Goal: Task Accomplishment & Management: Complete application form

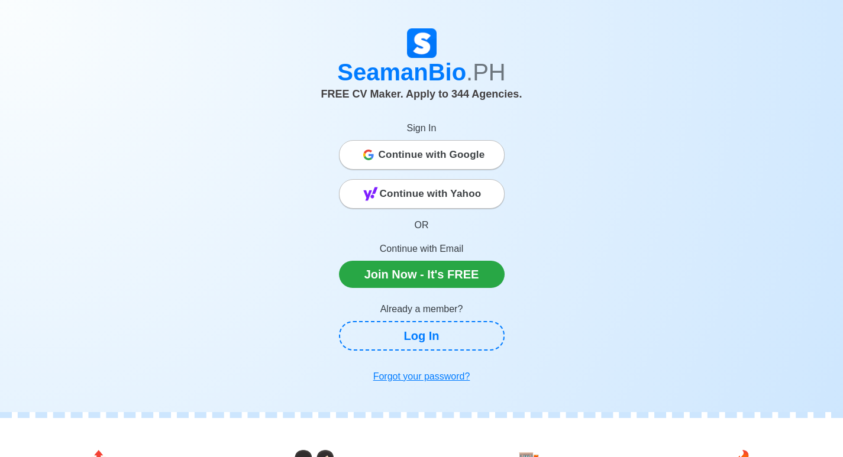
click at [430, 151] on span "Continue with Google" at bounding box center [432, 155] width 106 height 24
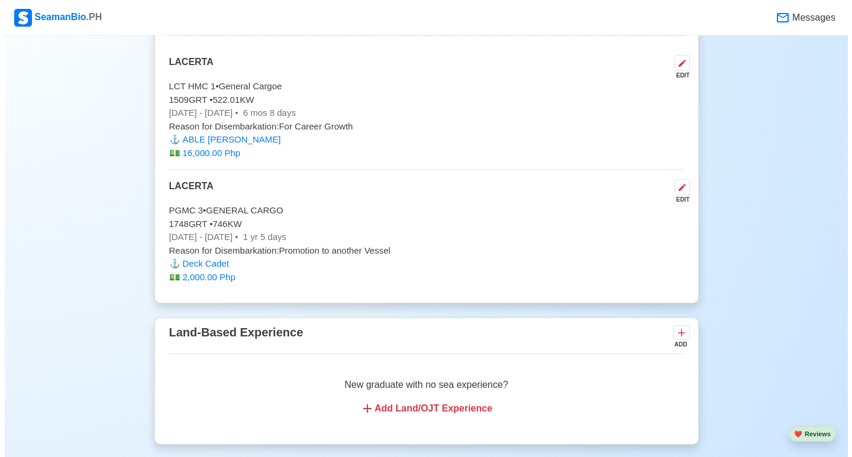
scroll to position [2899, 0]
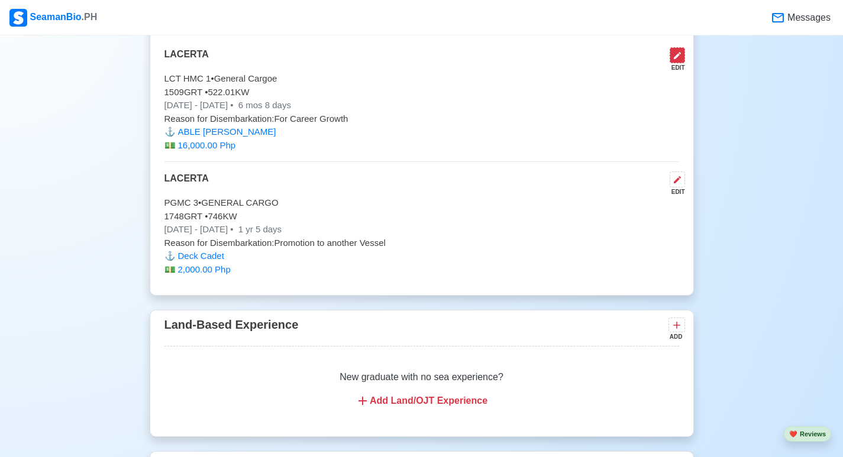
click at [681, 51] on icon at bounding box center [677, 55] width 9 height 9
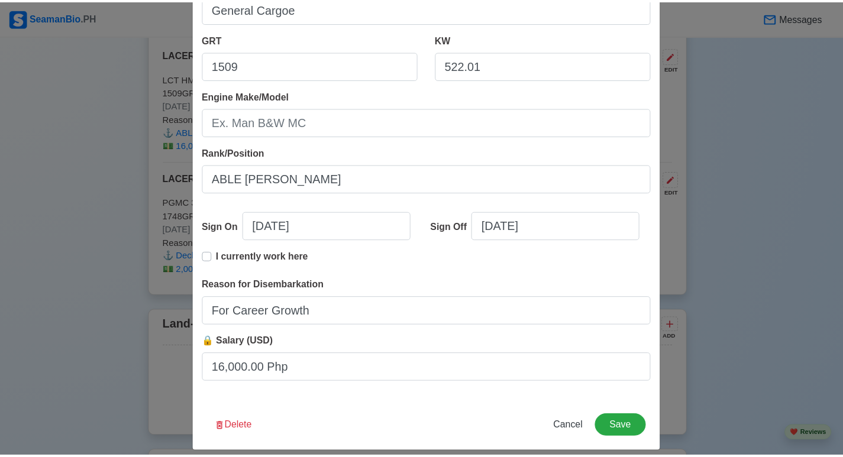
scroll to position [217, 0]
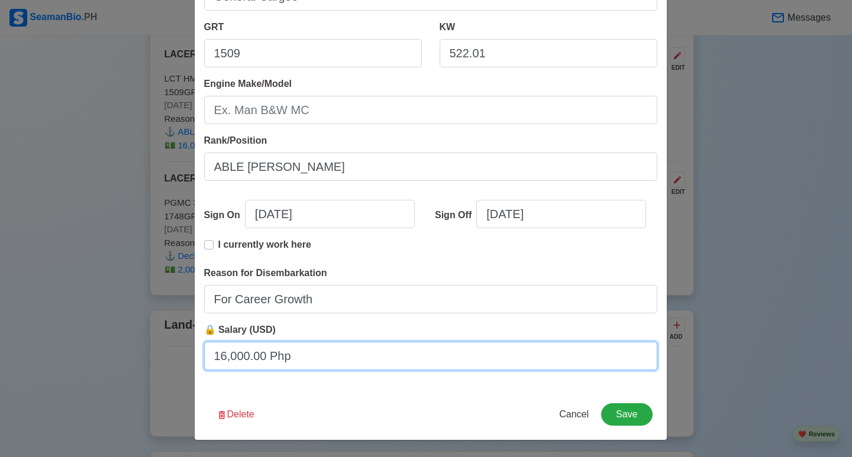
click at [225, 358] on input "16,000.00 Php" at bounding box center [430, 356] width 453 height 28
type input "15,000.00 Php"
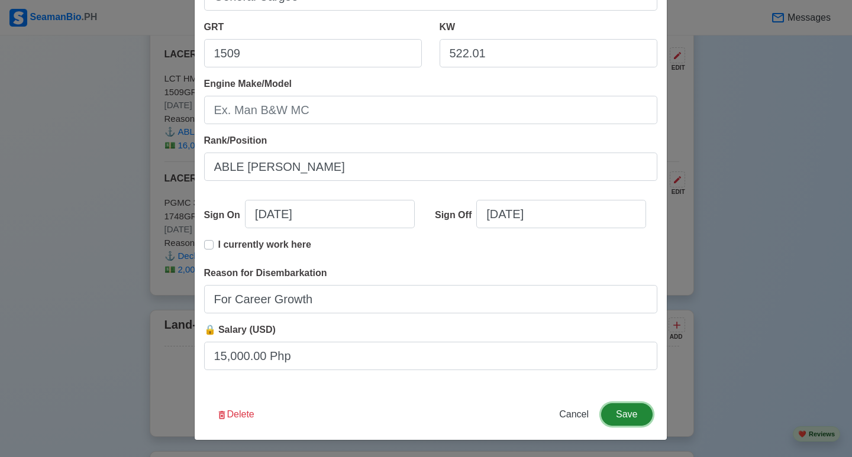
click at [621, 411] on button "Save" at bounding box center [626, 414] width 51 height 22
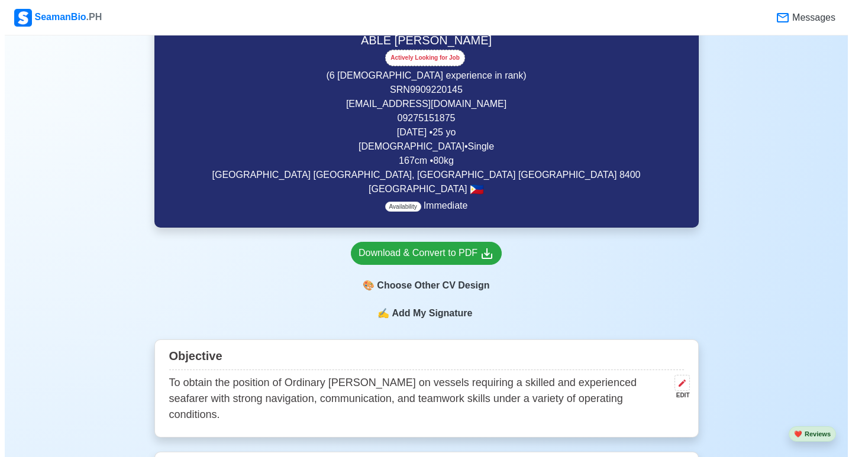
scroll to position [177, 0]
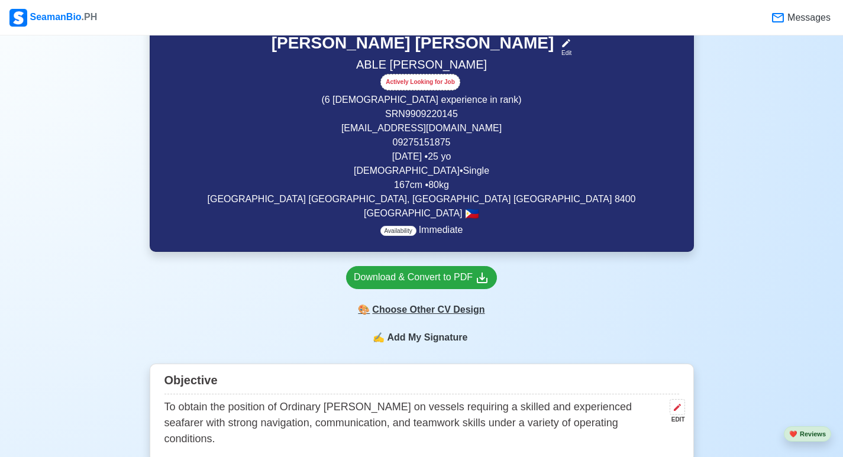
click at [415, 314] on div "🎨 Choose Other CV Design" at bounding box center [421, 310] width 151 height 22
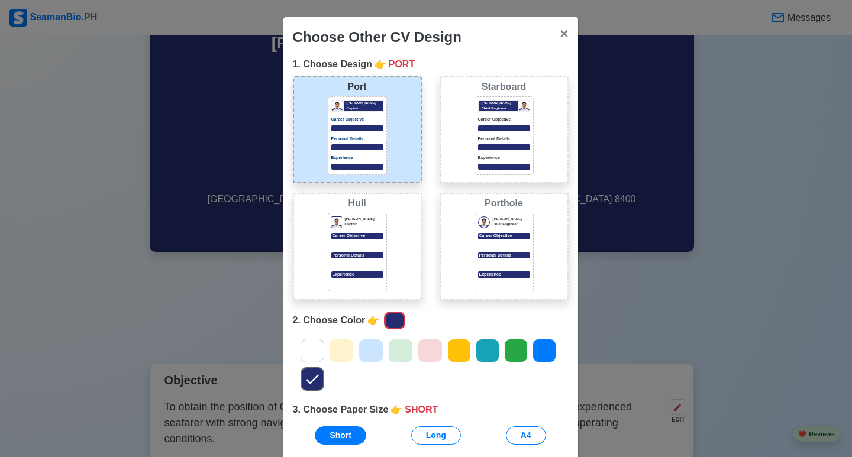
click at [394, 351] on icon at bounding box center [401, 351] width 18 height 18
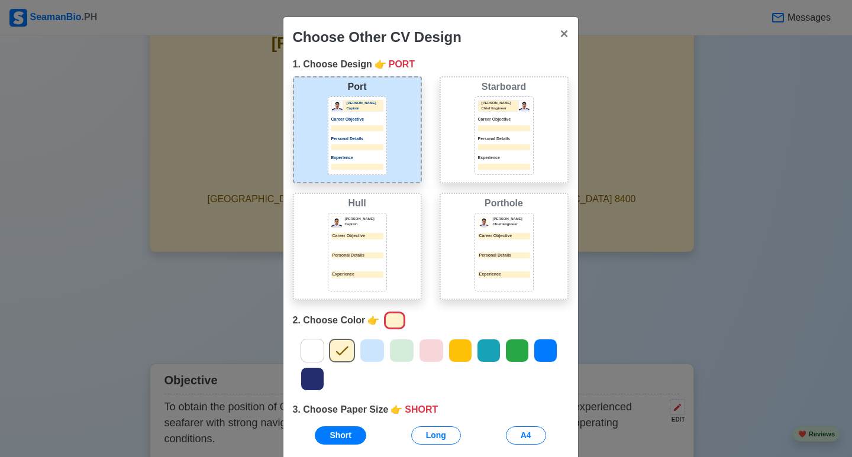
click at [436, 356] on div at bounding box center [431, 351] width 25 height 24
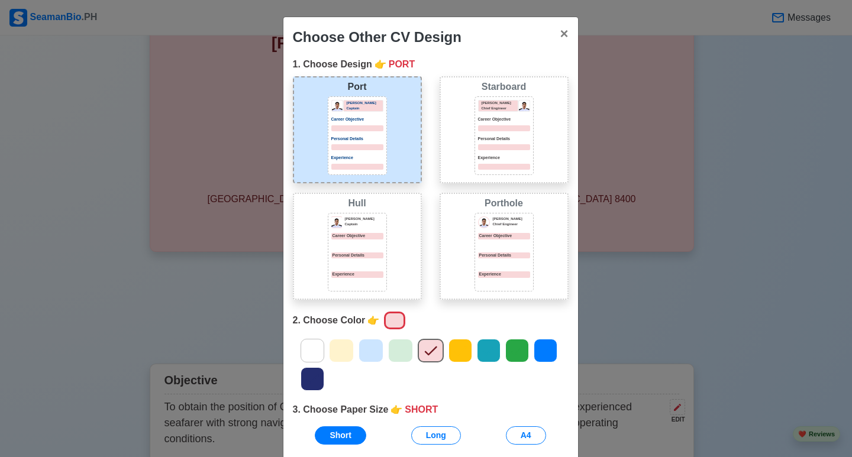
click at [451, 351] on icon at bounding box center [460, 351] width 18 height 18
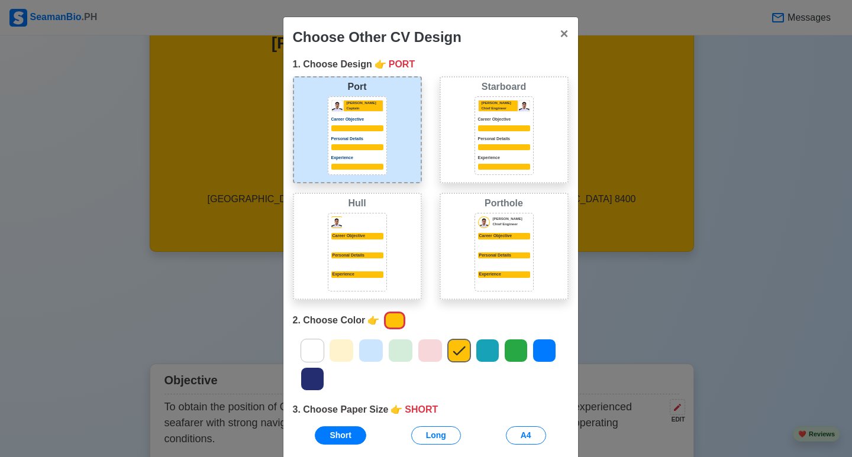
click at [489, 359] on icon at bounding box center [488, 351] width 18 height 18
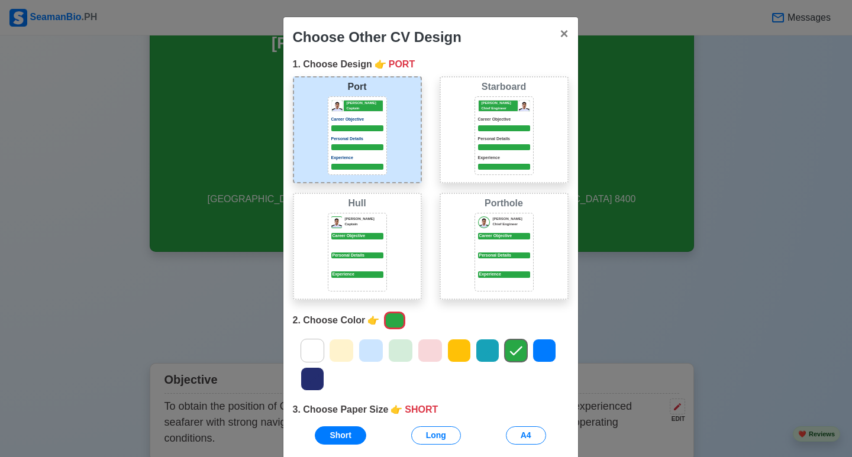
click at [538, 352] on icon at bounding box center [544, 351] width 12 height 9
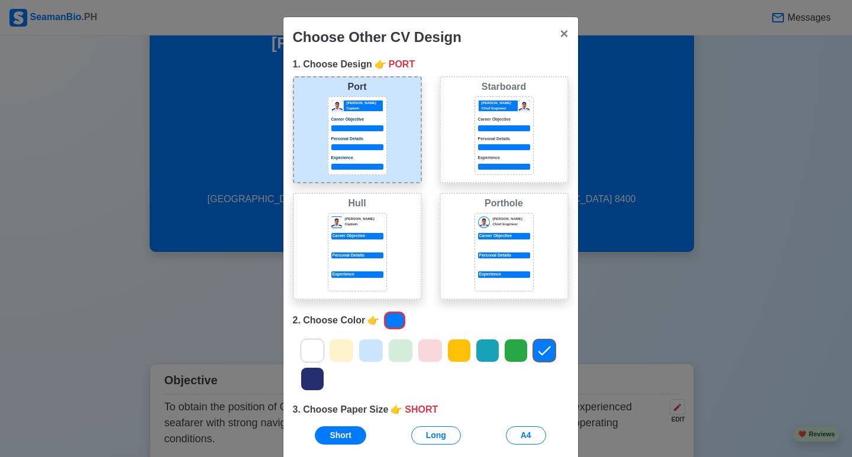
click at [313, 377] on icon at bounding box center [312, 379] width 18 height 18
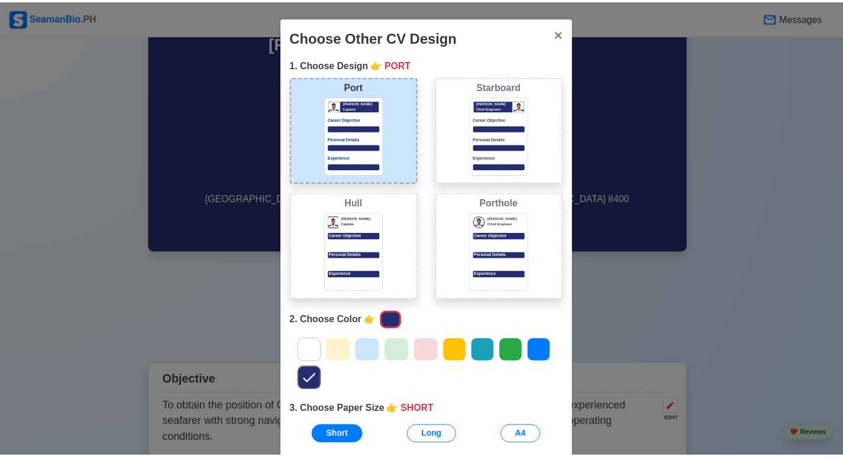
scroll to position [88, 0]
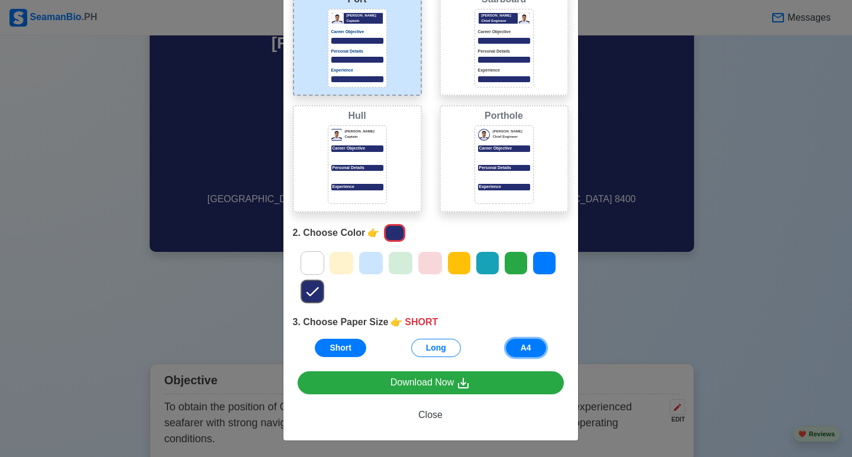
click at [521, 350] on button "A4" at bounding box center [526, 348] width 40 height 18
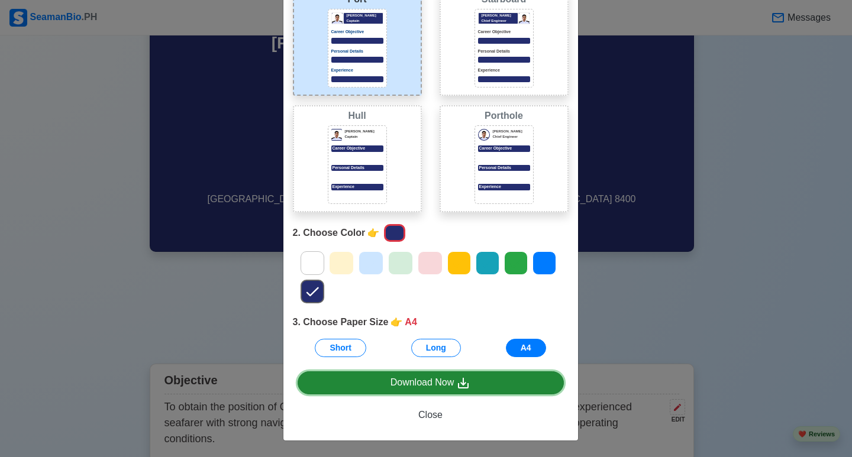
click at [410, 387] on div "Download Now" at bounding box center [430, 383] width 80 height 15
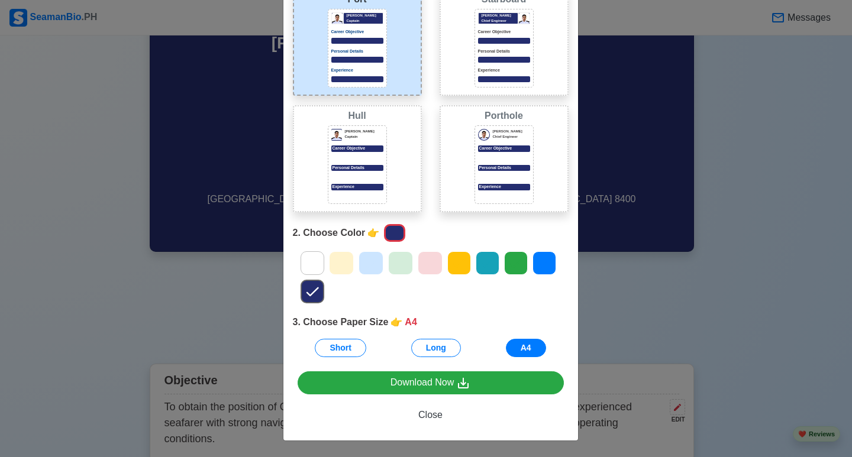
click at [723, 143] on div "Choose Other CV Design × Close 1. Choose Design 👉 PORT Port Donald Cris Captain…" at bounding box center [426, 228] width 852 height 457
click at [598, 67] on div "Choose Other CV Design × Close 1. Choose Design 👉 PORT Port Donald Cris Captain…" at bounding box center [426, 228] width 852 height 457
click at [418, 416] on span "Close" at bounding box center [430, 415] width 24 height 10
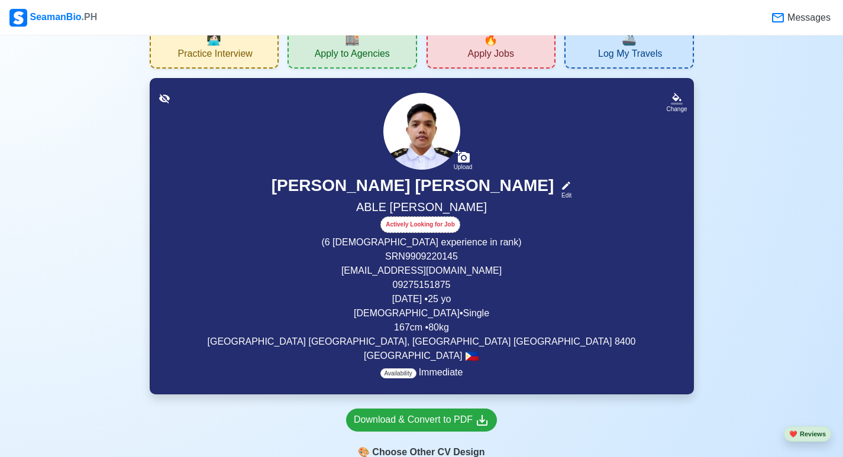
scroll to position [0, 0]
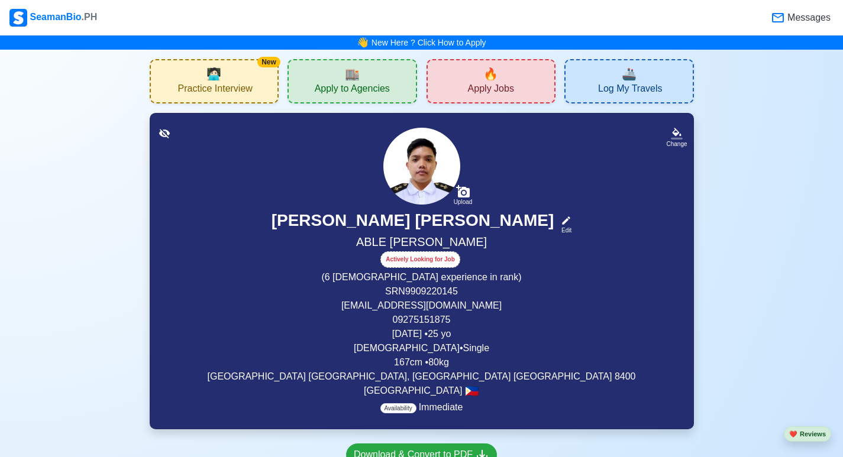
click at [474, 337] on p "September 22, 1999 • 25 yo" at bounding box center [421, 334] width 515 height 14
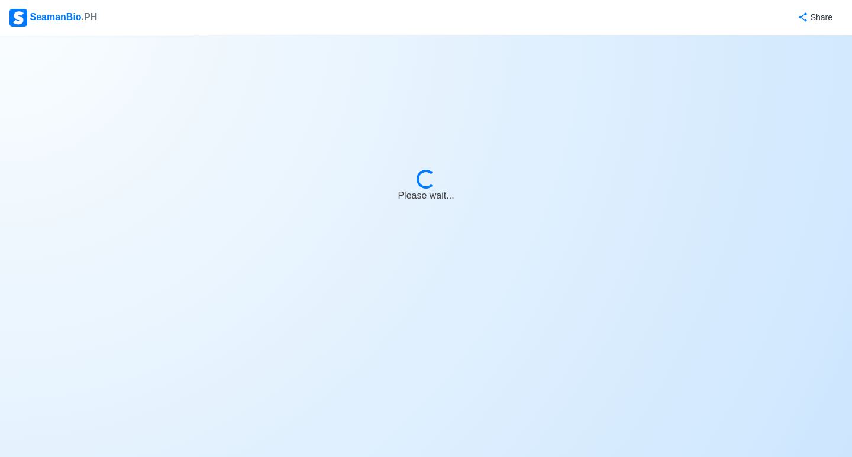
select select "Actively Looking for Job"
select select "Visible for Hiring"
select select "Single"
select select "Male"
select select "PH"
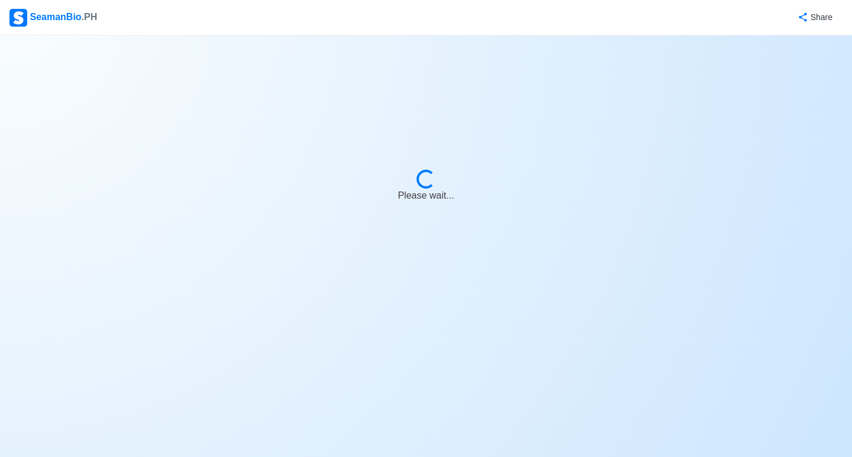
select select "0"
select select "6"
select select "4102416000000"
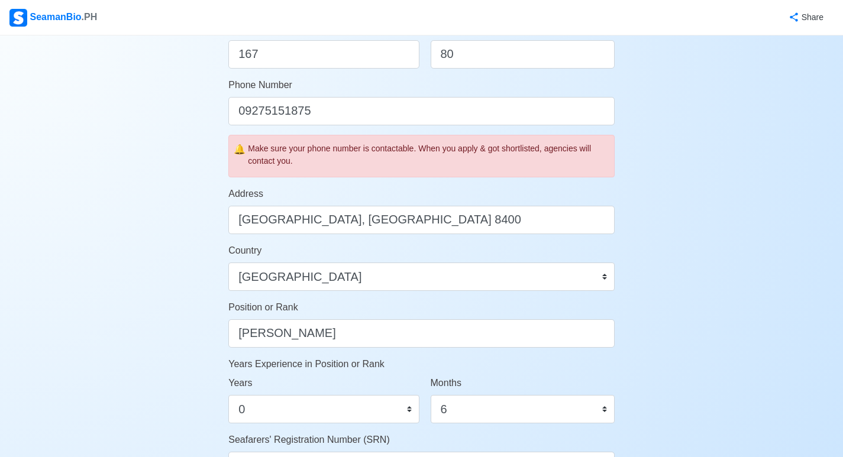
scroll to position [355, 0]
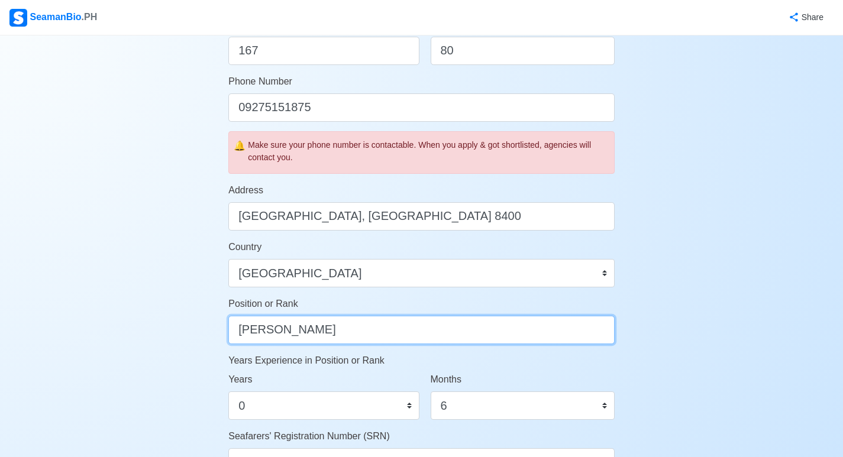
click at [335, 333] on input "Able Seaman" at bounding box center [421, 330] width 386 height 28
type input "A"
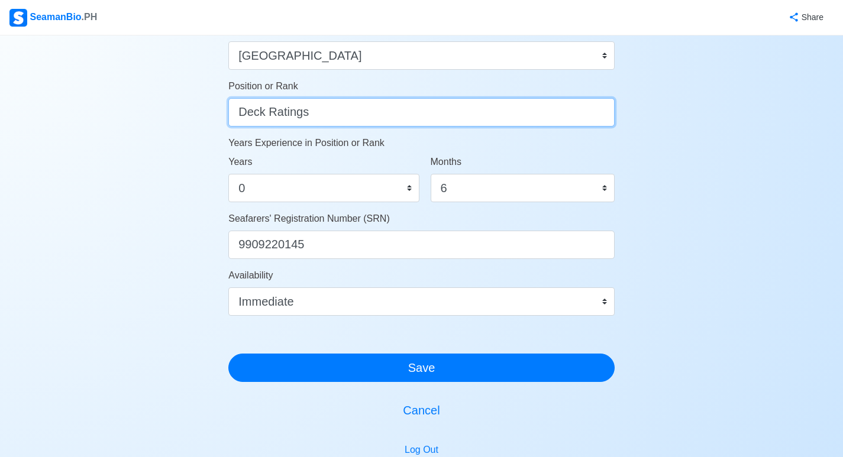
scroll to position [592, 0]
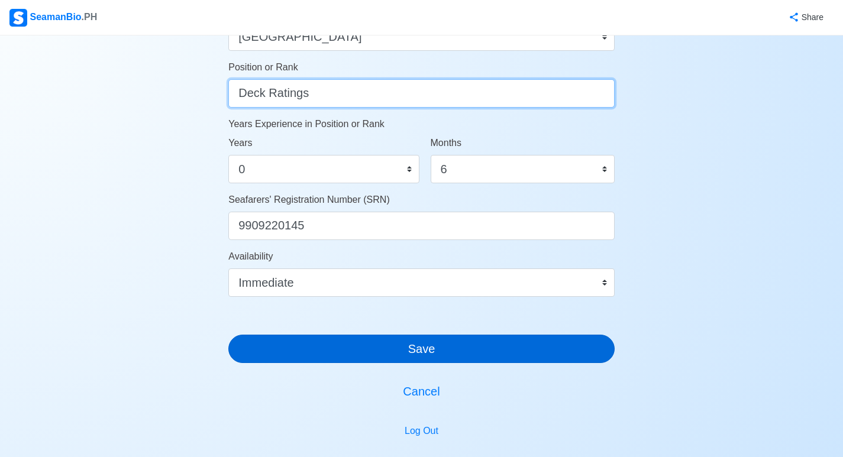
type input "Deck Ratings"
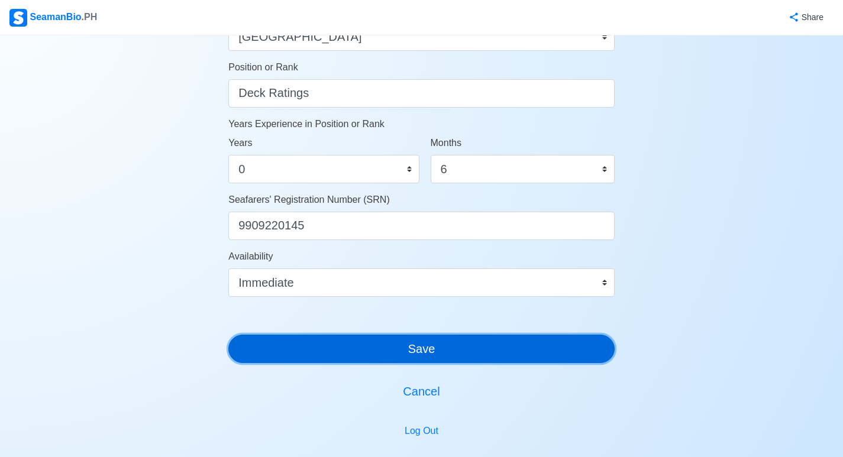
click at [334, 343] on button "Save" at bounding box center [421, 349] width 386 height 28
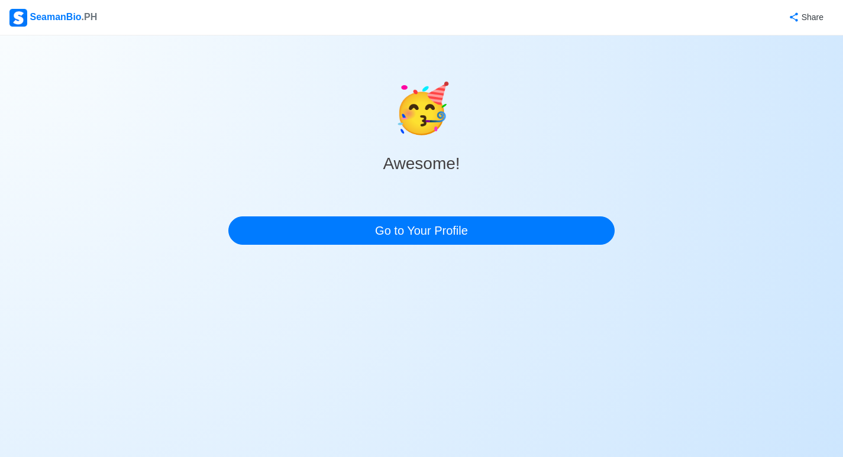
scroll to position [0, 0]
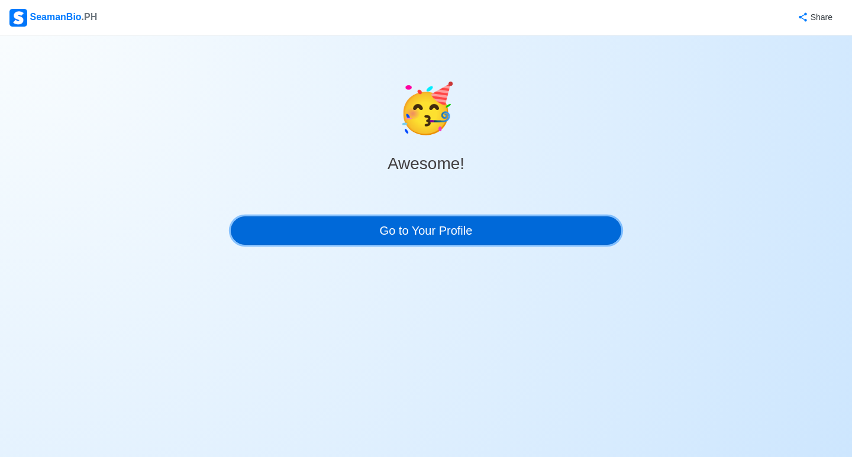
click at [418, 224] on link "Go to Your Profile" at bounding box center [426, 231] width 390 height 28
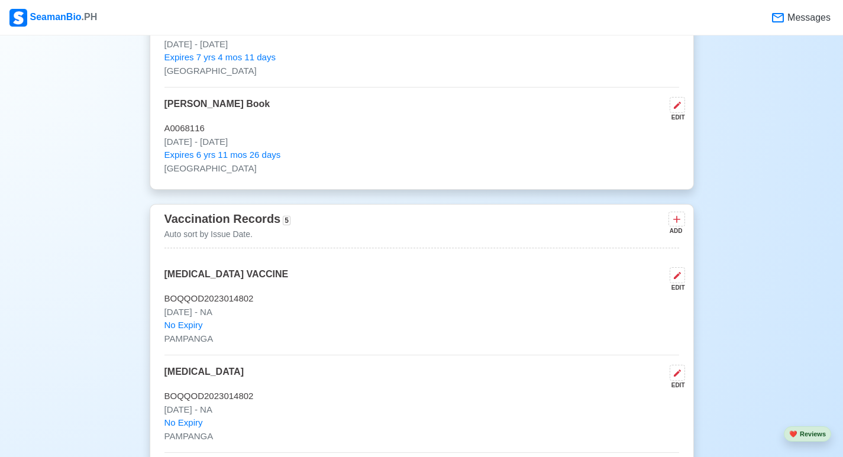
scroll to position [1183, 0]
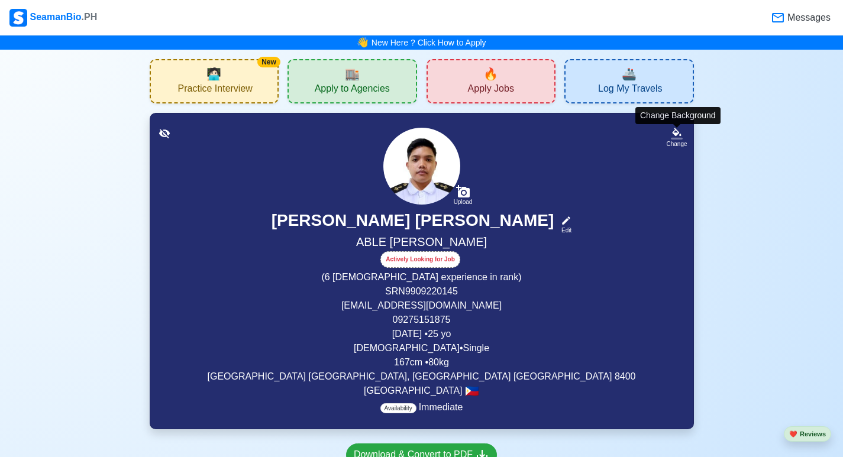
click at [679, 142] on div "Change" at bounding box center [676, 144] width 21 height 9
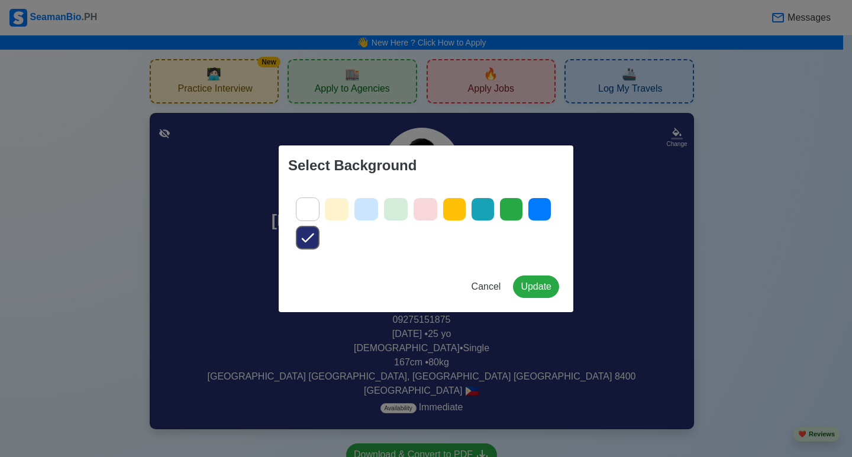
click at [589, 219] on div "Select Background Cancel Update" at bounding box center [426, 228] width 852 height 457
click at [476, 296] on button "Cancel" at bounding box center [486, 287] width 45 height 22
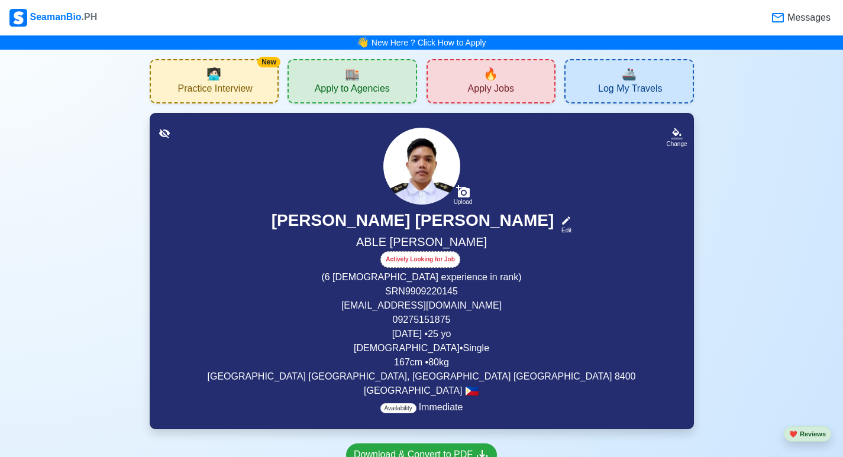
click at [548, 335] on p "September 22, 1999 • 25 yo" at bounding box center [421, 334] width 515 height 14
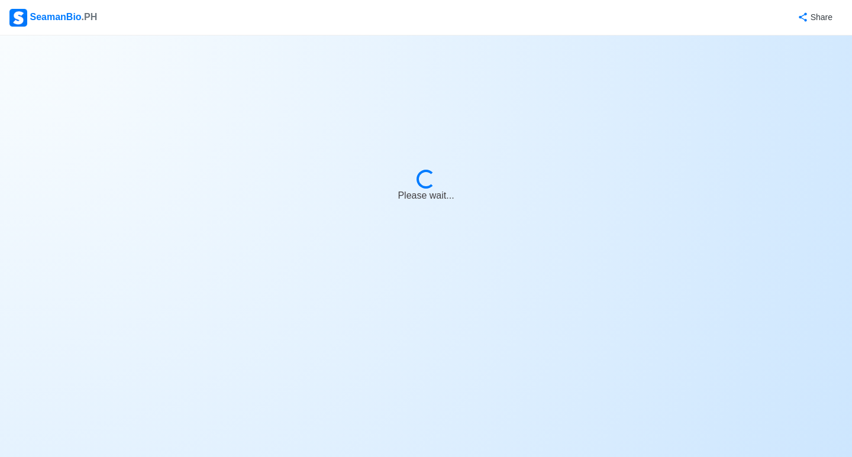
select select "Actively Looking for Job"
select select "Visible for Hiring"
select select "Single"
select select "Male"
select select "PH"
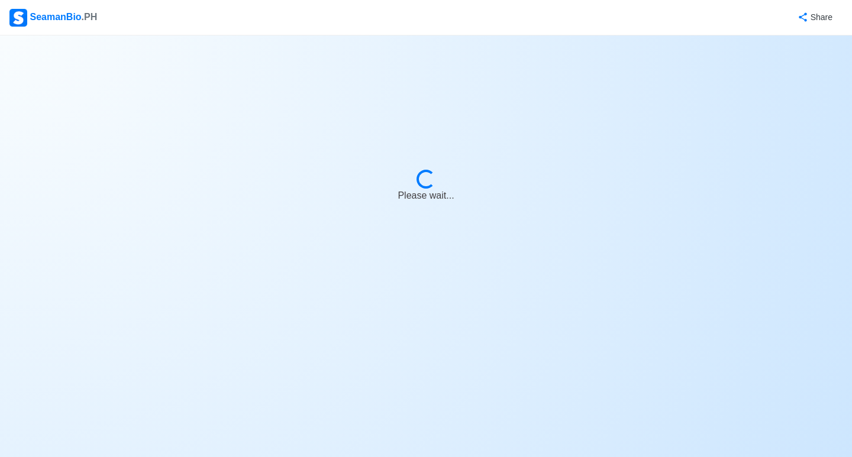
select select "0"
select select "6"
select select "4102416000000"
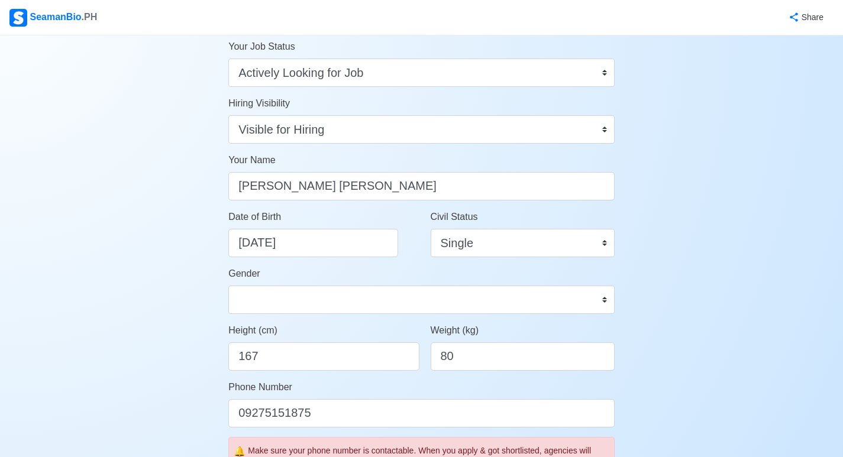
scroll to position [59, 0]
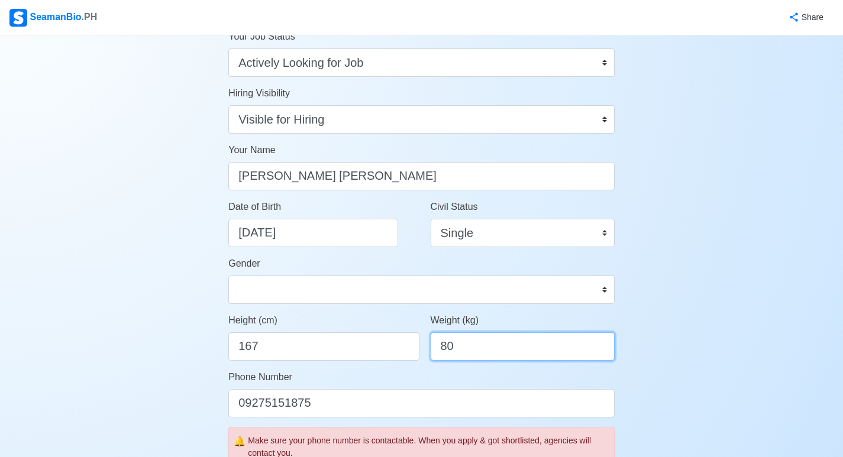
click at [490, 343] on input "80" at bounding box center [523, 346] width 184 height 28
type input "8"
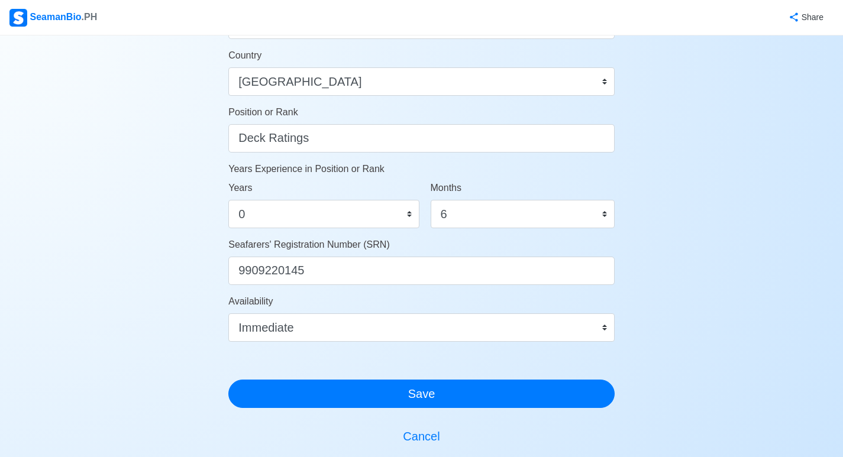
scroll to position [686, 0]
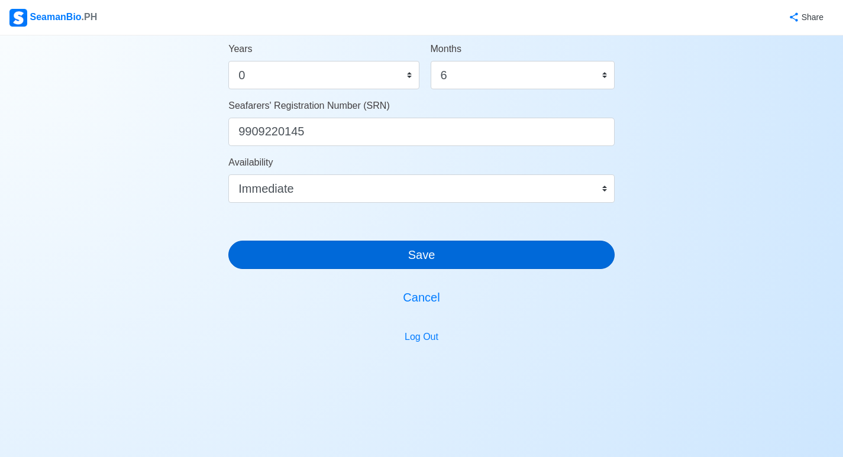
type input "79"
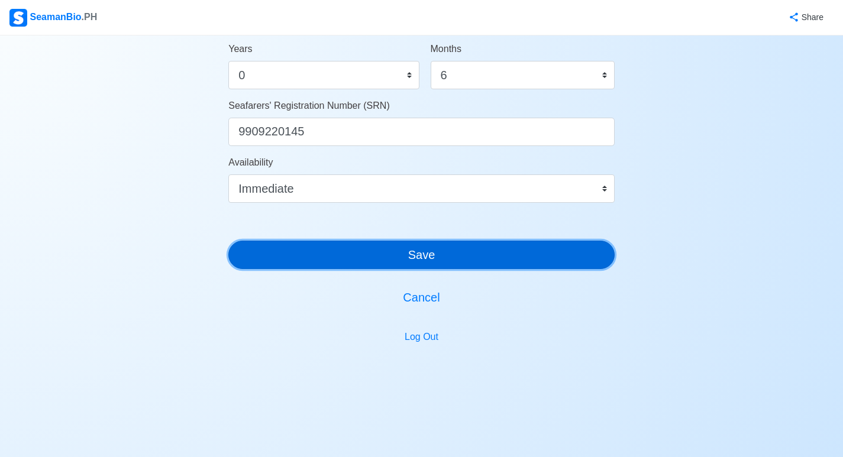
click at [372, 254] on button "Save" at bounding box center [421, 255] width 386 height 28
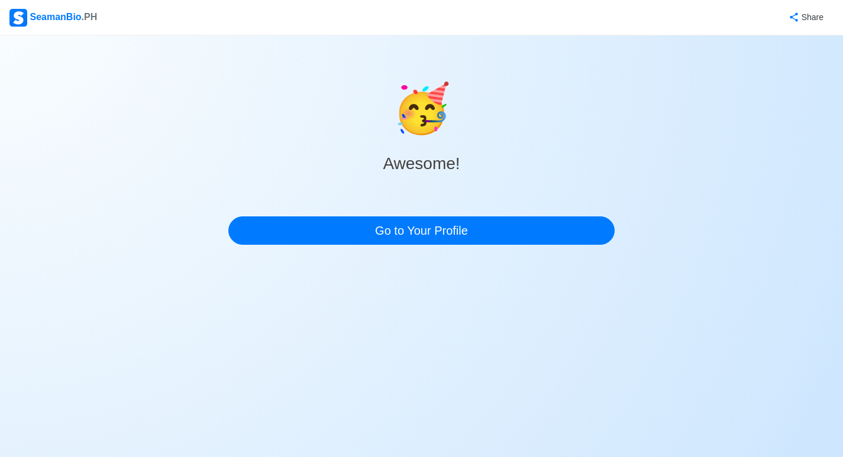
scroll to position [0, 0]
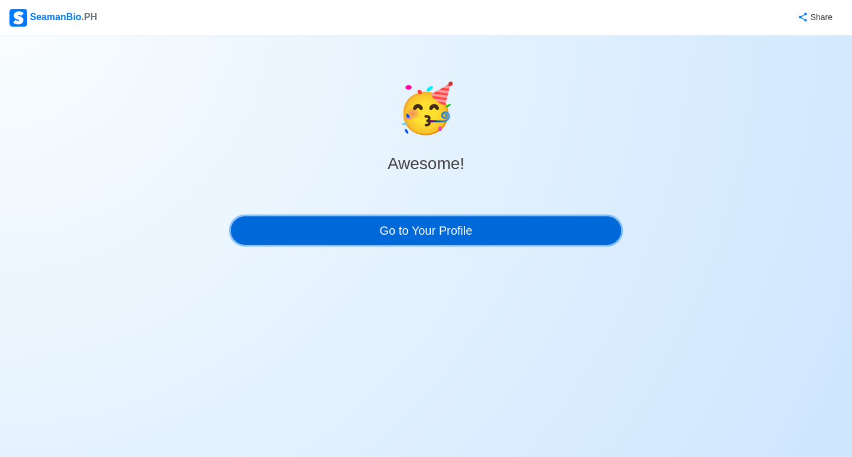
click at [389, 233] on link "Go to Your Profile" at bounding box center [426, 231] width 390 height 28
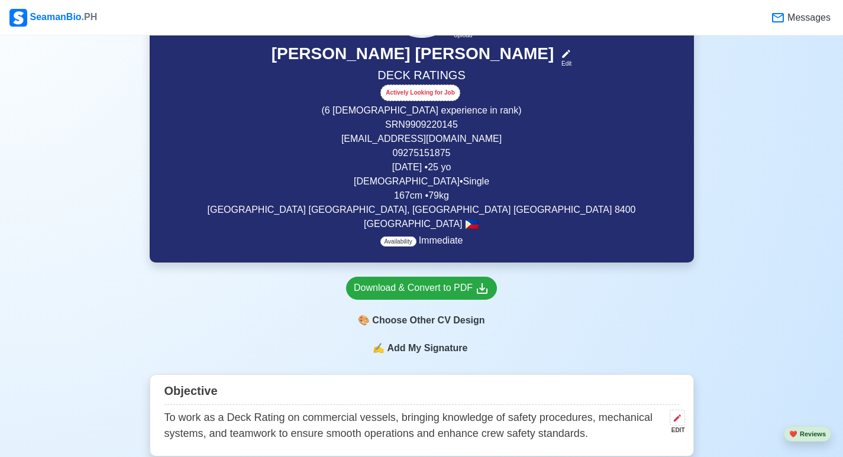
scroll to position [177, 0]
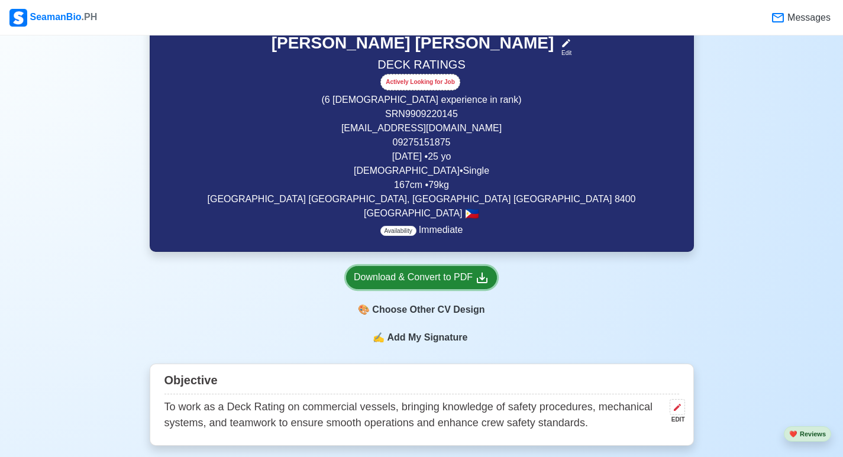
click at [383, 278] on div "Download & Convert to PDF" at bounding box center [421, 277] width 135 height 15
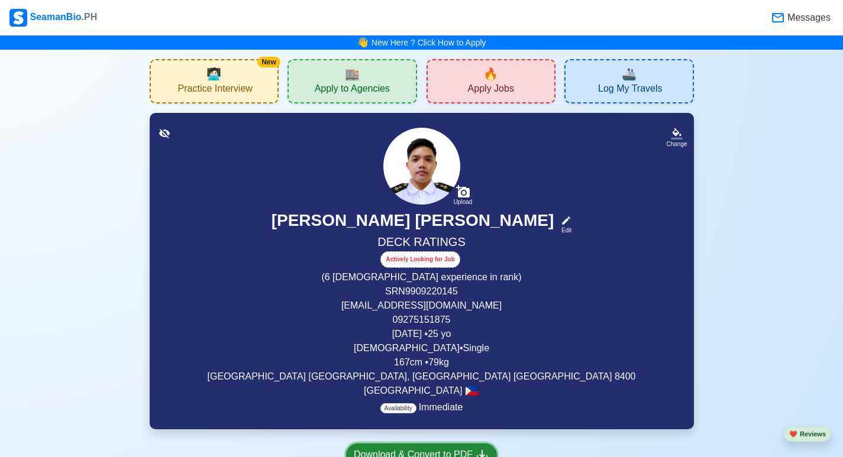
scroll to position [59, 0]
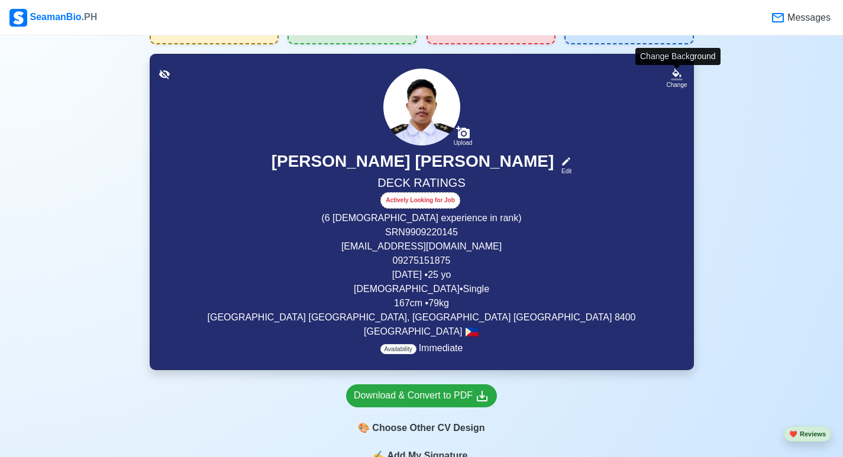
click at [683, 73] on icon at bounding box center [677, 75] width 12 height 12
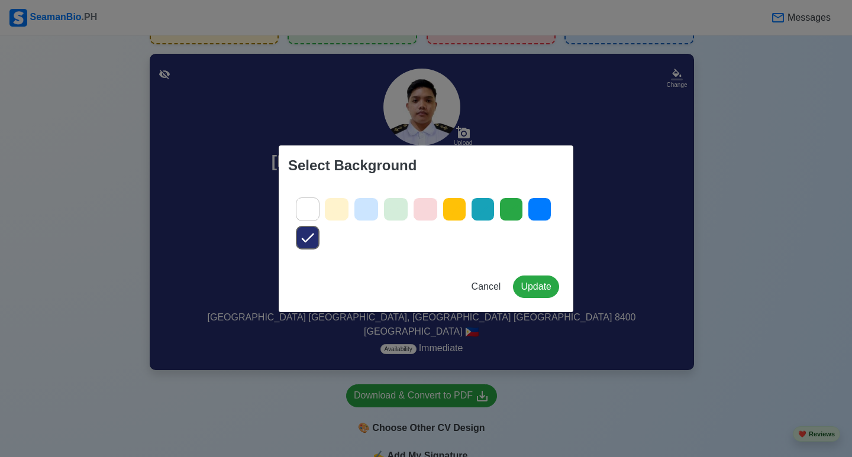
click at [368, 211] on icon at bounding box center [366, 210] width 18 height 18
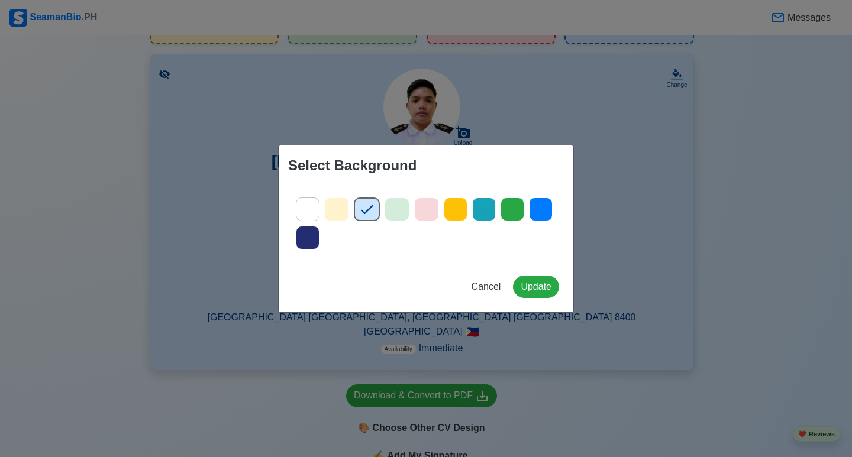
click at [542, 208] on icon at bounding box center [541, 210] width 18 height 18
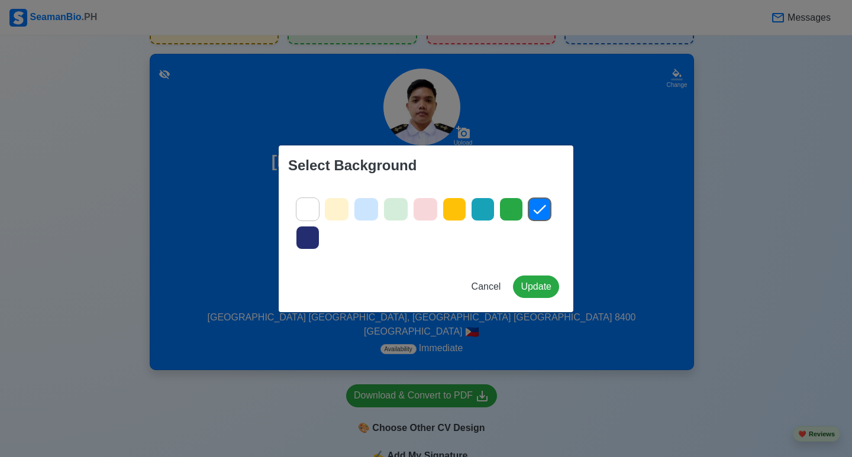
click at [505, 212] on icon at bounding box center [511, 210] width 18 height 18
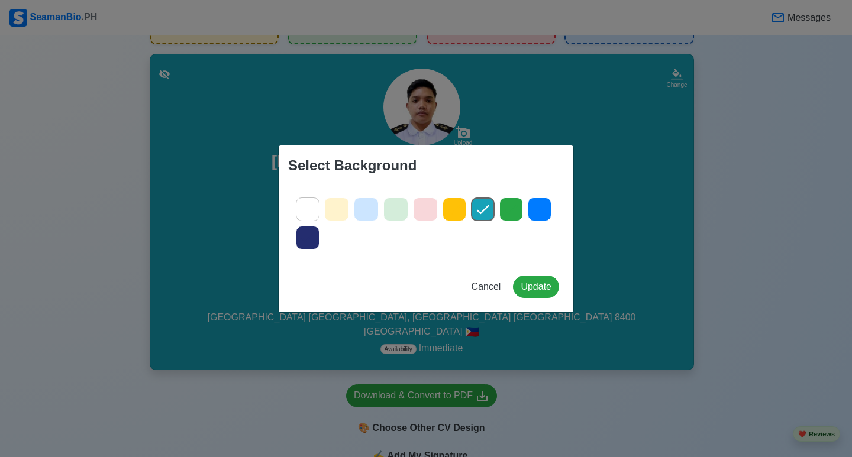
click at [456, 212] on icon at bounding box center [454, 210] width 18 height 18
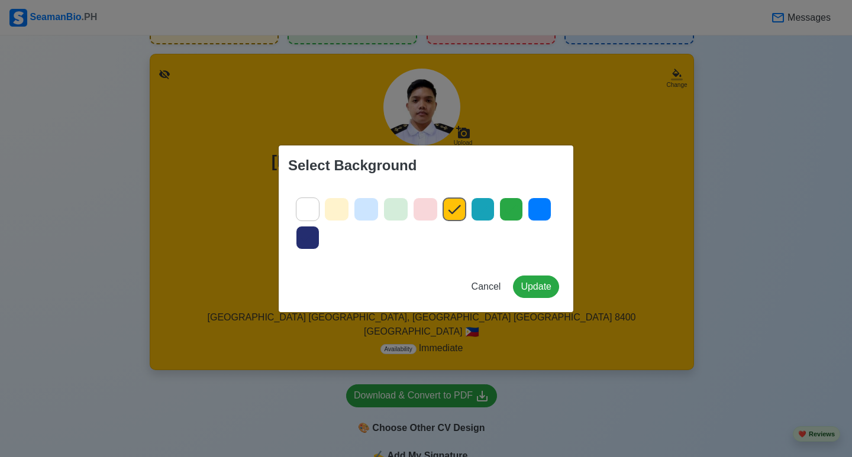
click at [428, 211] on icon at bounding box center [425, 210] width 18 height 18
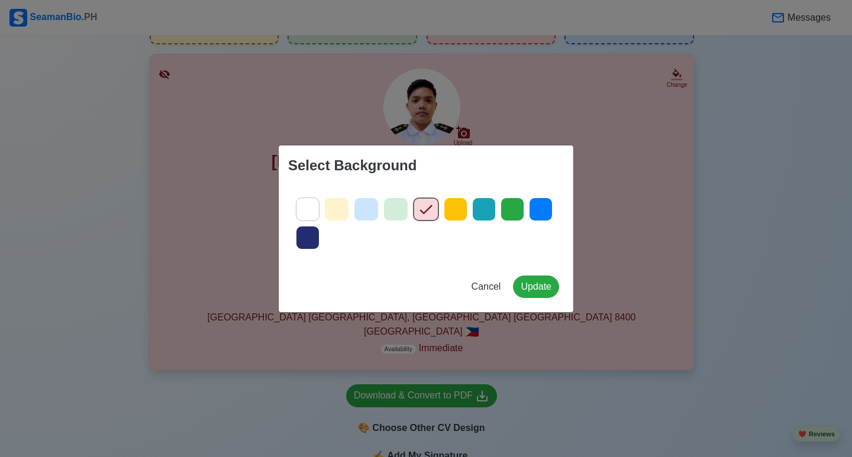
click at [398, 208] on icon at bounding box center [396, 209] width 12 height 9
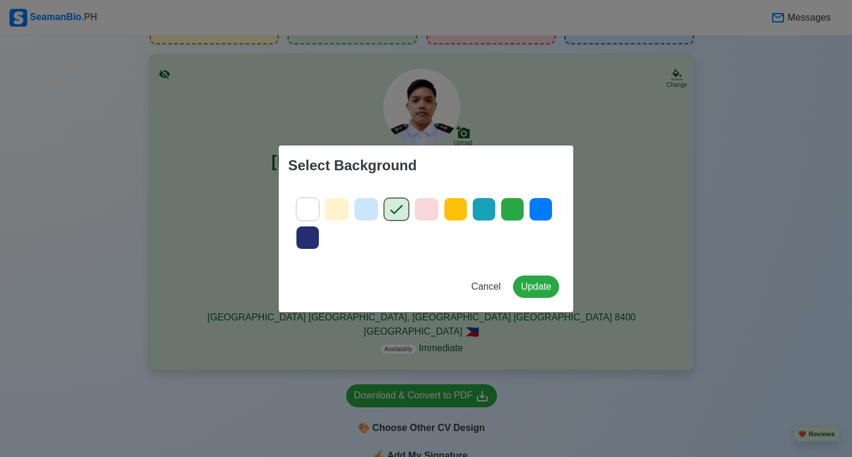
click at [366, 212] on icon at bounding box center [366, 210] width 18 height 18
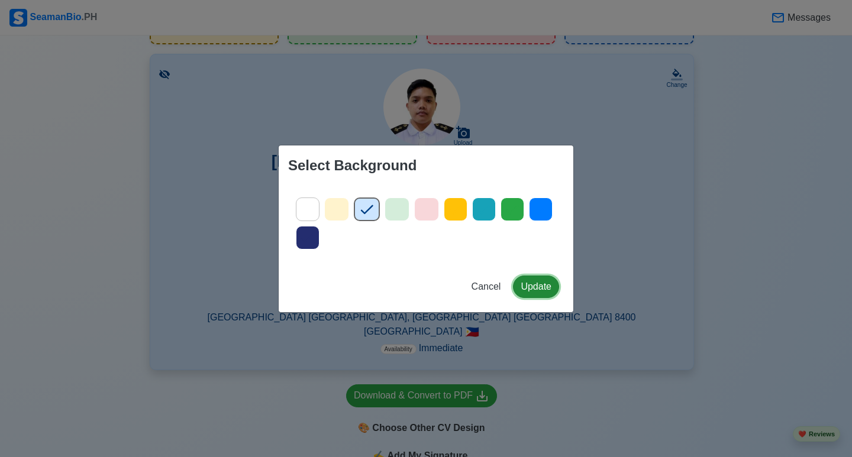
click at [541, 284] on button "Update" at bounding box center [536, 287] width 46 height 22
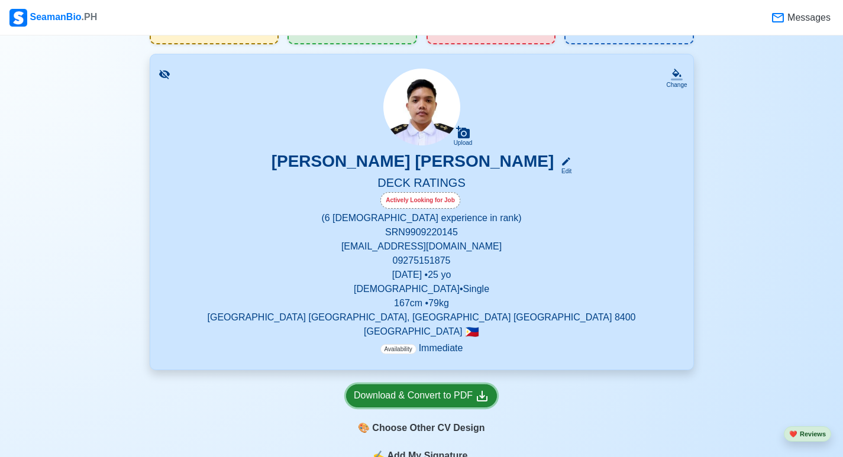
click at [434, 406] on link "Download & Convert to PDF" at bounding box center [421, 396] width 151 height 23
drag, startPoint x: 476, startPoint y: 396, endPoint x: 521, endPoint y: 417, distance: 49.5
click at [509, 417] on div "Download & Convert to PDF 🎨 Choose Other CV Design" at bounding box center [422, 409] width 544 height 79
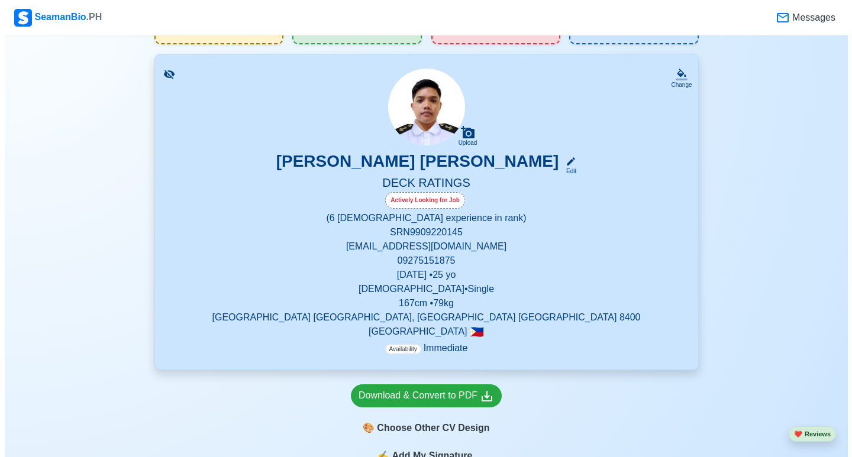
scroll to position [118, 0]
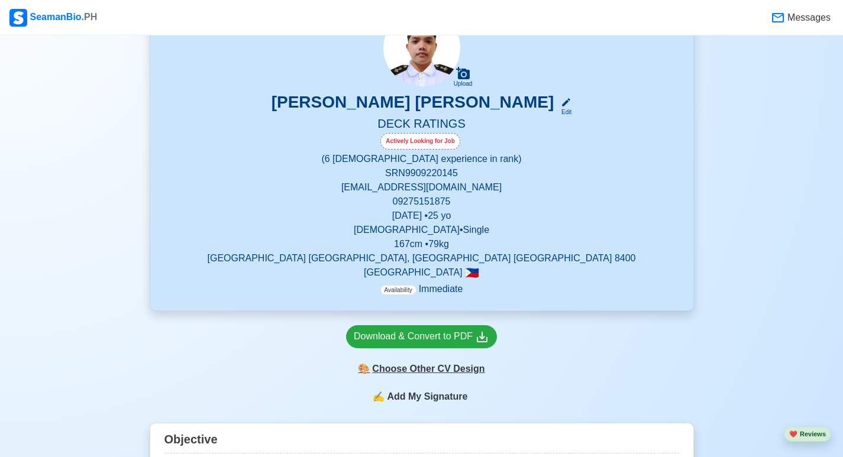
click at [449, 371] on div "🎨 Choose Other CV Design" at bounding box center [421, 369] width 151 height 22
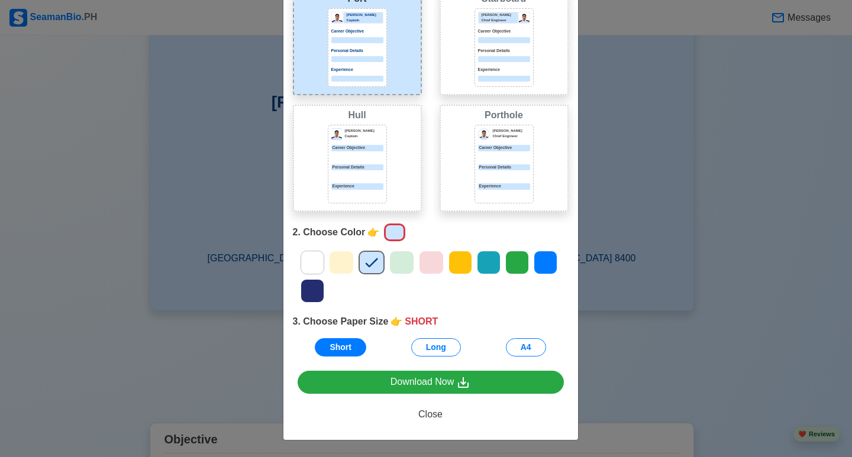
scroll to position [89, 0]
click at [441, 351] on button "Long" at bounding box center [436, 347] width 50 height 18
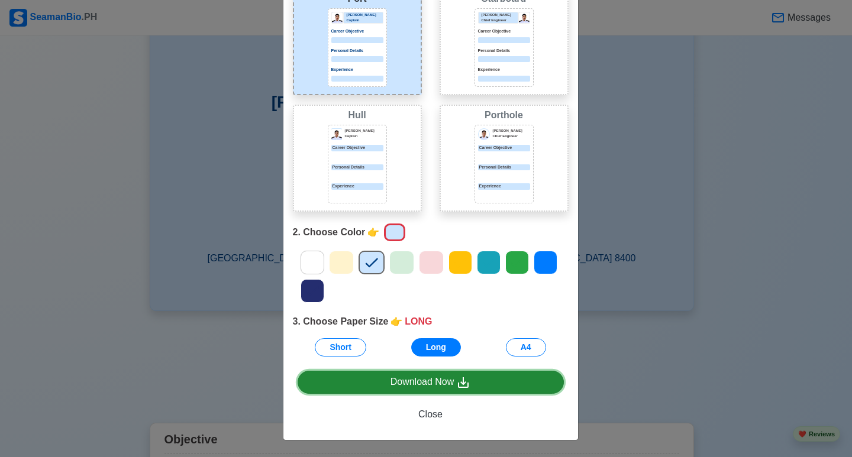
click at [440, 382] on div "Download Now" at bounding box center [430, 382] width 80 height 15
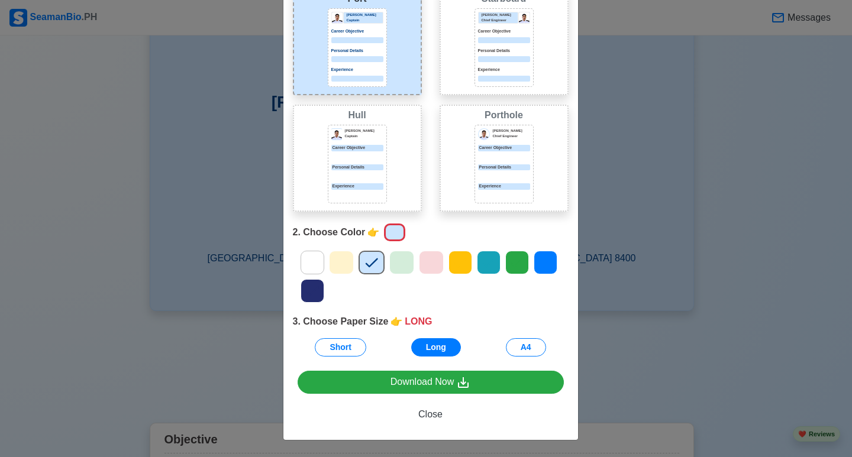
click at [712, 135] on div "Choose Other CV Design × Close 1. Choose Design 👉 PORT Port Donald Cris Captain…" at bounding box center [426, 228] width 852 height 457
click at [438, 341] on button "Long" at bounding box center [436, 347] width 50 height 18
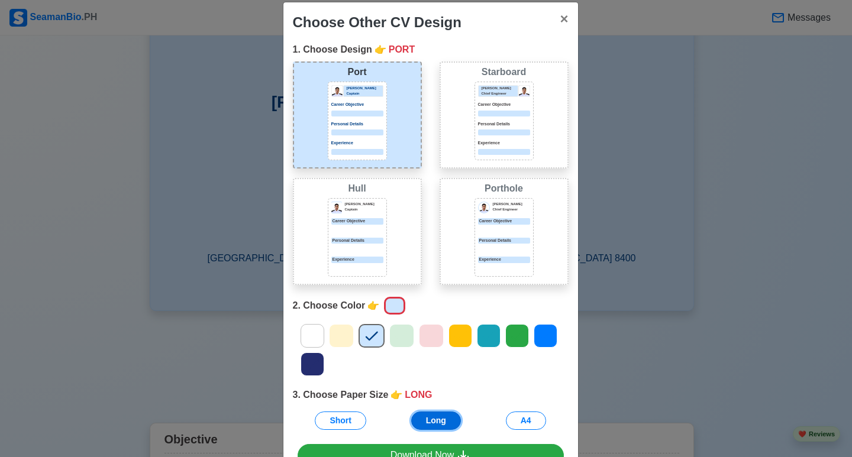
scroll to position [0, 0]
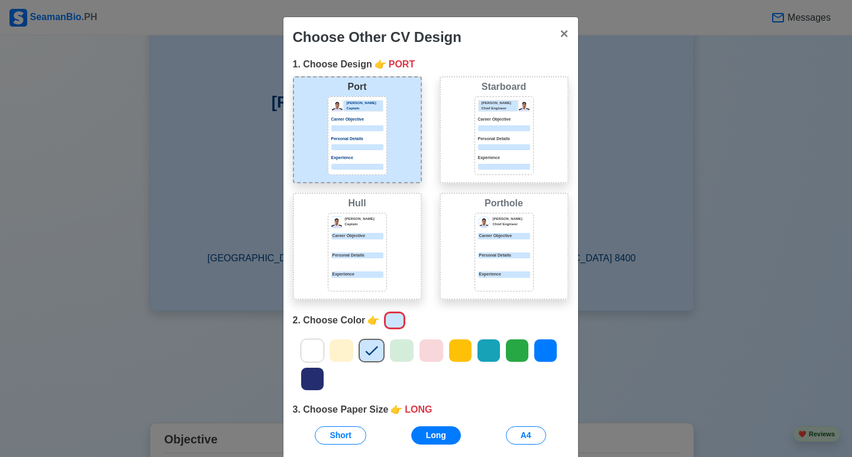
click at [487, 243] on div at bounding box center [504, 245] width 52 height 6
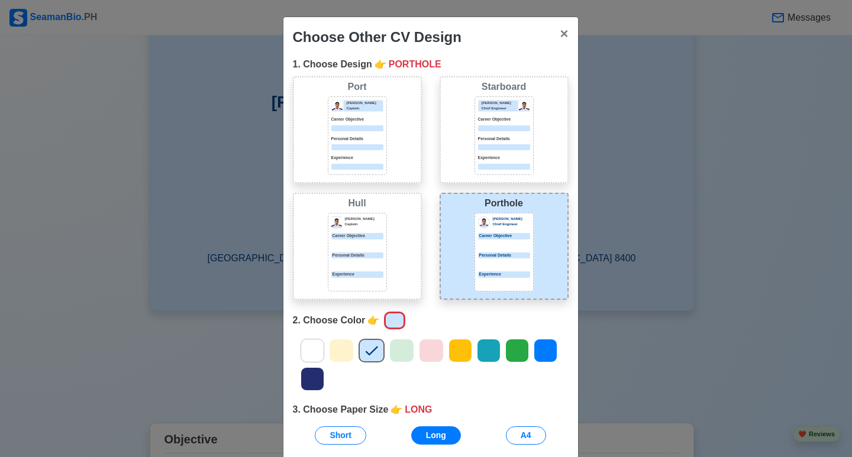
click at [501, 131] on div "Jeffrey Gil Chief Engineer Career Objective Personal Details Experience" at bounding box center [504, 135] width 52 height 70
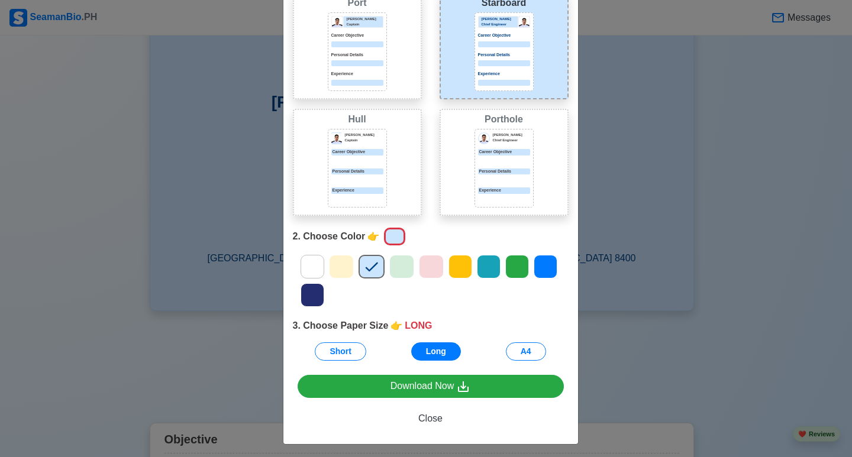
scroll to position [89, 0]
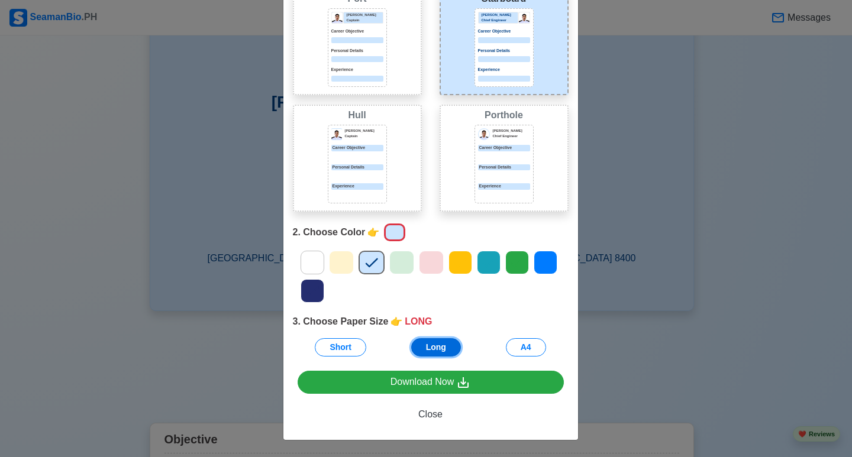
click at [431, 346] on button "Long" at bounding box center [436, 347] width 50 height 18
click at [400, 267] on icon at bounding box center [402, 263] width 18 height 18
click at [367, 269] on icon at bounding box center [372, 263] width 18 height 18
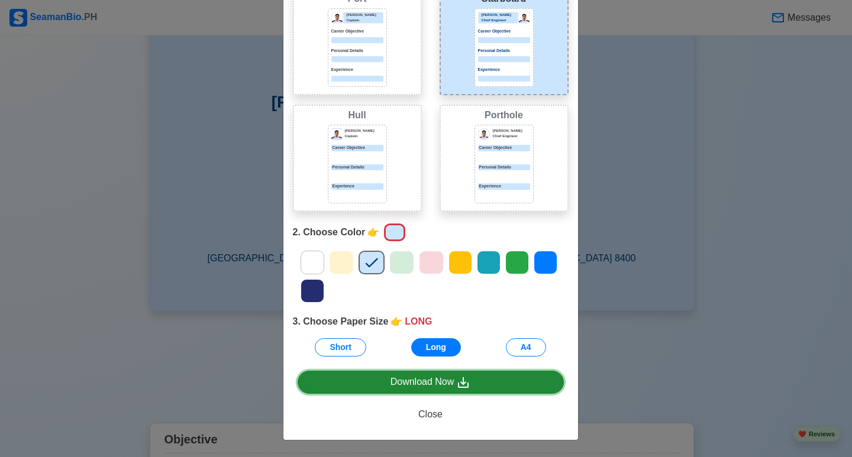
click at [409, 380] on div "Download Now" at bounding box center [430, 382] width 80 height 15
